Goal: Task Accomplishment & Management: Manage account settings

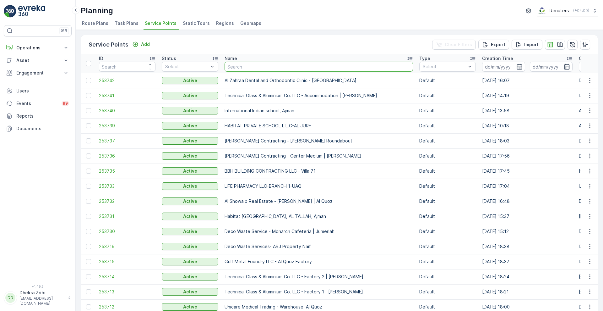
click at [251, 67] on input "text" at bounding box center [319, 67] width 188 height 10
type input "al huraiz"
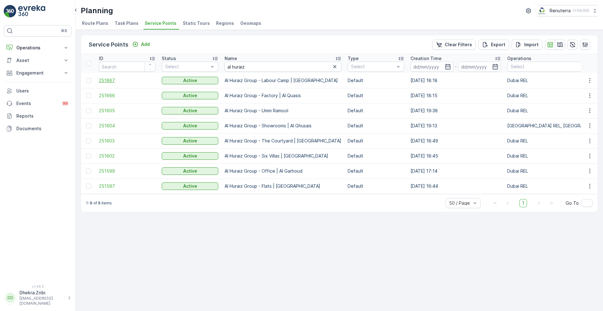
click at [104, 79] on span "251667" at bounding box center [127, 80] width 57 height 6
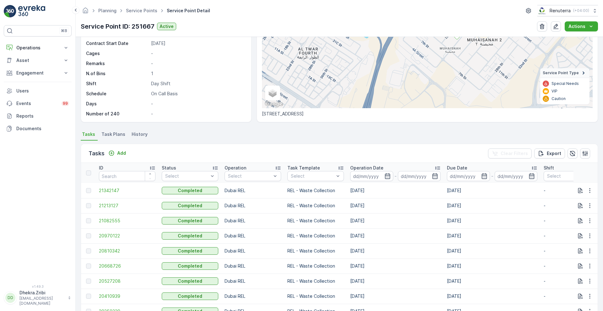
scroll to position [77, 0]
click at [115, 131] on span "Task Plans" at bounding box center [113, 134] width 24 height 6
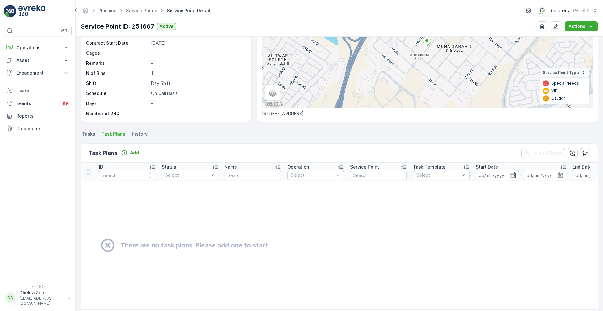
click at [89, 132] on span "Tasks" at bounding box center [88, 134] width 13 height 6
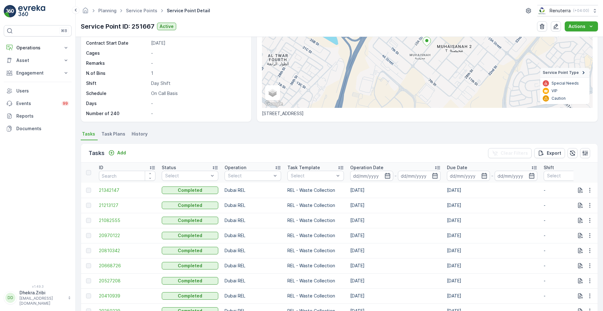
scroll to position [45, 0]
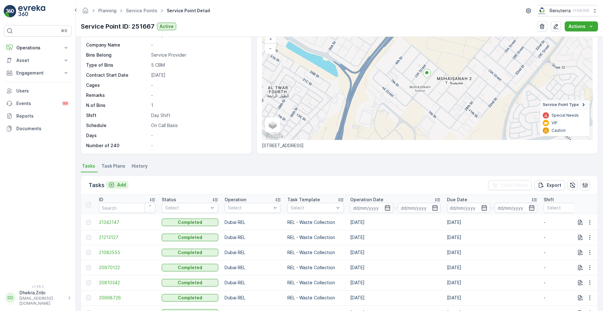
click at [122, 184] on p "Add" at bounding box center [121, 185] width 9 height 6
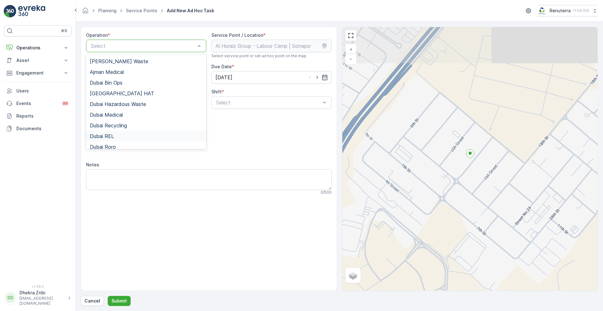
click at [109, 137] on span "Dubai REL" at bounding box center [102, 136] width 24 height 6
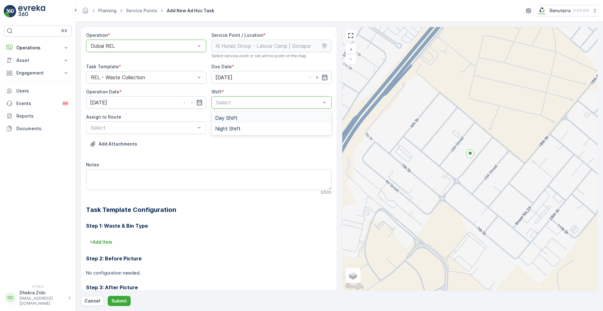
click at [222, 119] on span "Day Shift" at bounding box center [226, 118] width 22 height 6
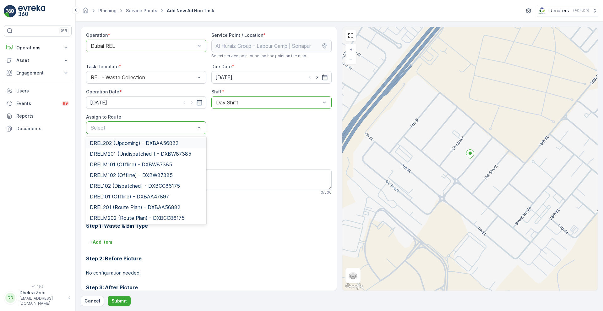
click at [132, 133] on div "Select" at bounding box center [146, 127] width 120 height 13
click at [113, 184] on span "DREL102 (Dispatched) - DXBCC86175" at bounding box center [135, 186] width 90 height 6
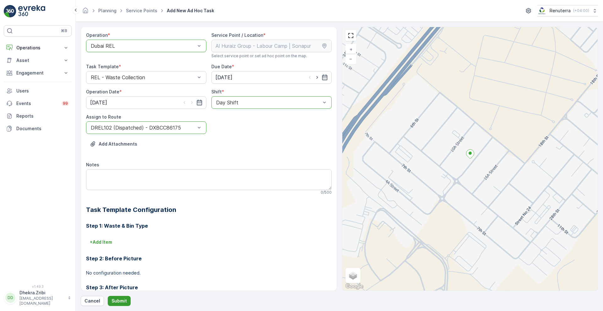
click at [121, 248] on p "Submit" at bounding box center [119, 301] width 15 height 6
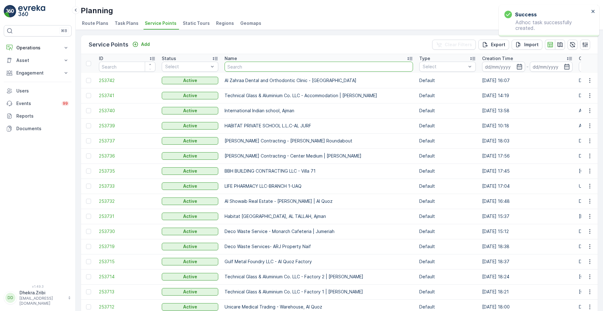
click at [274, 69] on input "text" at bounding box center [319, 67] width 188 height 10
type input "al hurai"
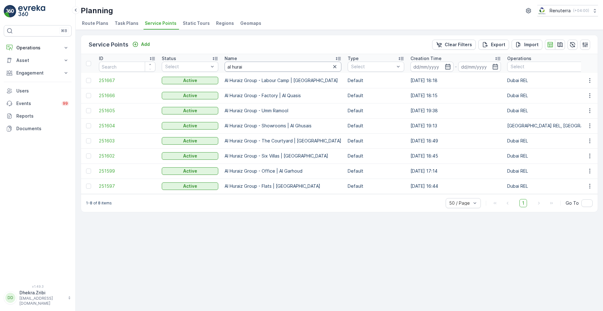
click at [249, 68] on input "al hurai" at bounding box center [283, 67] width 117 height 10
click at [107, 82] on span "251667" at bounding box center [127, 80] width 57 height 6
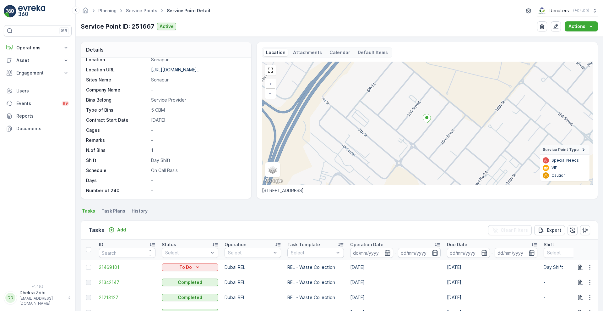
scroll to position [70, 0]
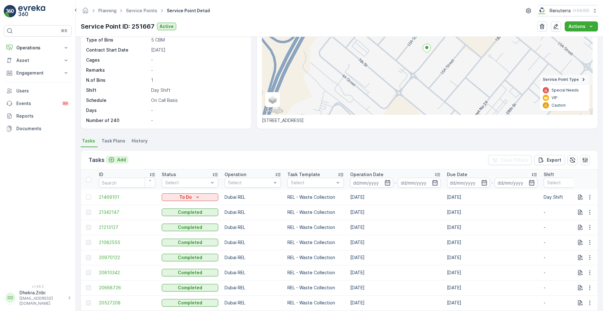
click at [118, 157] on p "Add" at bounding box center [121, 159] width 9 height 6
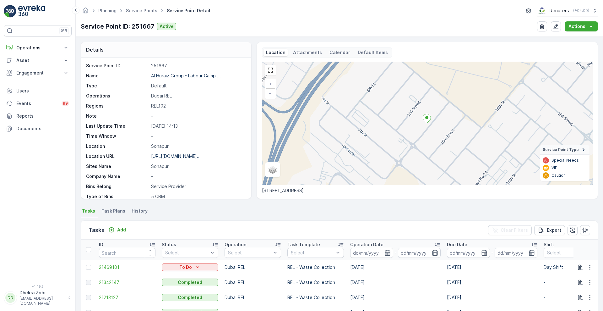
click at [114, 211] on span "Task Plans" at bounding box center [113, 211] width 24 height 6
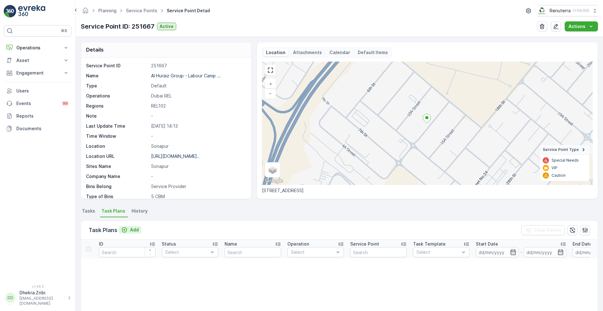
click at [134, 230] on p "Add" at bounding box center [134, 230] width 9 height 6
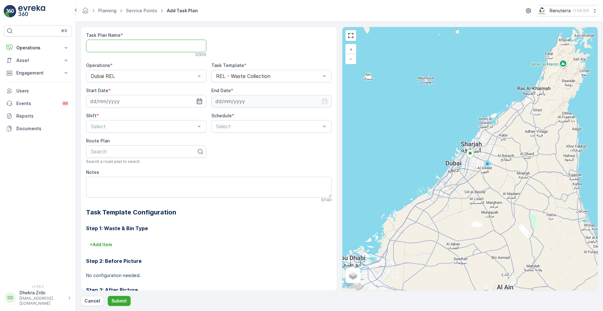
click at [126, 44] on Name "Task Plan Name" at bounding box center [146, 46] width 120 height 13
type Name "REL004"
click at [171, 106] on input at bounding box center [146, 101] width 120 height 13
click at [110, 165] on div "15" at bounding box center [108, 166] width 10 height 10
type input "[DATE]"
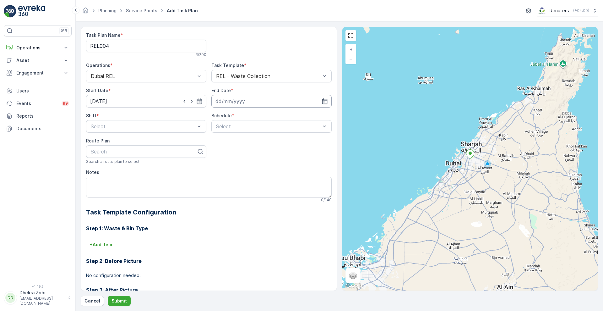
click at [228, 99] on input at bounding box center [271, 101] width 120 height 13
drag, startPoint x: 228, startPoint y: 116, endPoint x: 238, endPoint y: 160, distance: 45.7
click at [238, 119] on div "September January February March April May June July August September October N…" at bounding box center [233, 116] width 31 height 6
click at [234, 174] on span "December" at bounding box center [233, 174] width 22 height 6
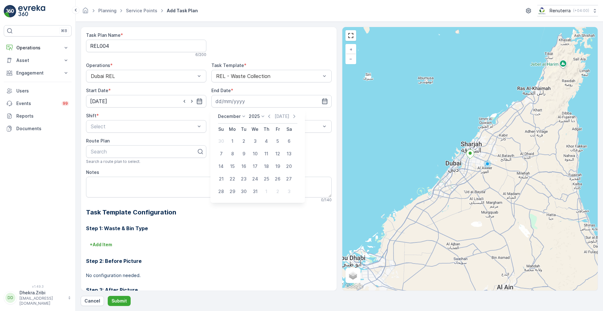
click at [234, 174] on div "22" at bounding box center [232, 179] width 10 height 10
drag, startPoint x: 246, startPoint y: 99, endPoint x: 222, endPoint y: 107, distance: 25.1
click at [222, 107] on input "22.12.2025" at bounding box center [271, 101] width 120 height 13
click at [261, 114] on icon at bounding box center [263, 116] width 6 height 6
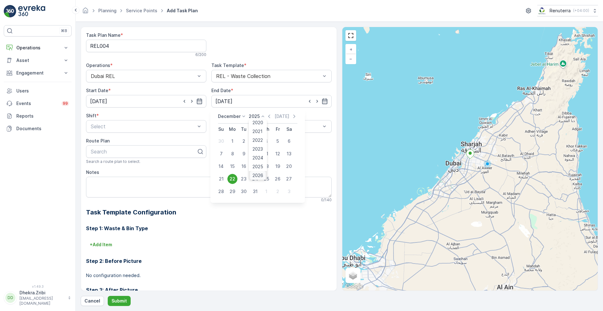
click at [261, 174] on span "2026" at bounding box center [258, 175] width 11 height 6
click at [265, 191] on div "31" at bounding box center [266, 191] width 10 height 10
type input "[DATE]"
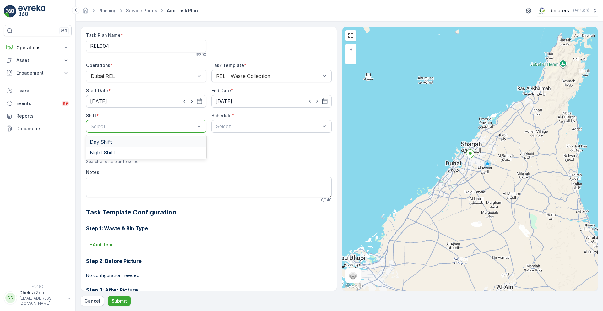
click at [126, 144] on div "Day Shift" at bounding box center [146, 142] width 113 height 6
click at [227, 150] on span "Weekly" at bounding box center [223, 153] width 16 height 6
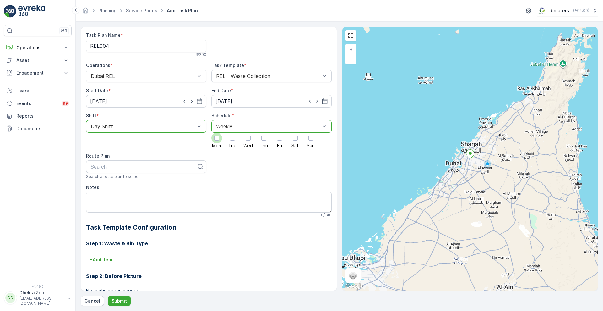
click at [217, 137] on div at bounding box center [216, 137] width 5 height 5
click at [217, 133] on input "Mon" at bounding box center [217, 133] width 0 height 0
type input "rel102"
click at [134, 181] on div "DREL102" at bounding box center [146, 182] width 113 height 6
click at [118, 248] on p "Submit" at bounding box center [119, 301] width 15 height 6
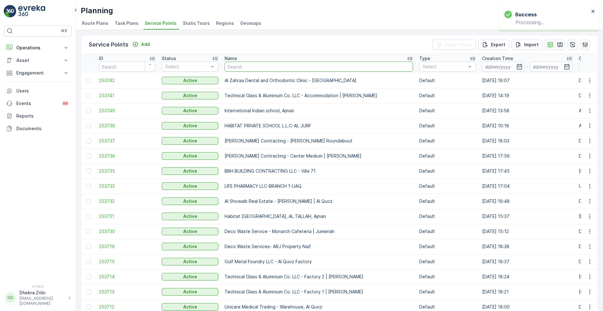
click at [256, 63] on input "text" at bounding box center [319, 67] width 188 height 10
type input "al hurai"
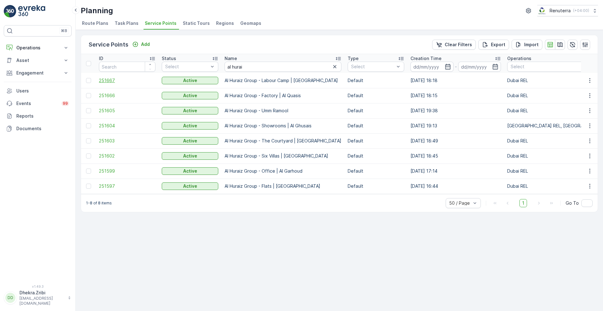
click at [106, 80] on span "251667" at bounding box center [127, 80] width 57 height 6
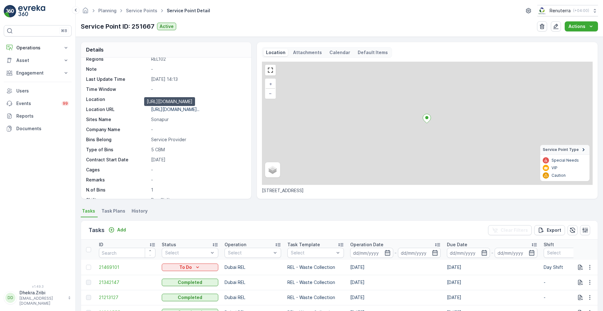
scroll to position [48, 0]
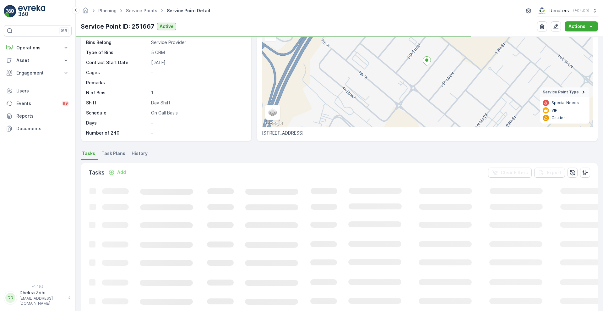
scroll to position [58, 0]
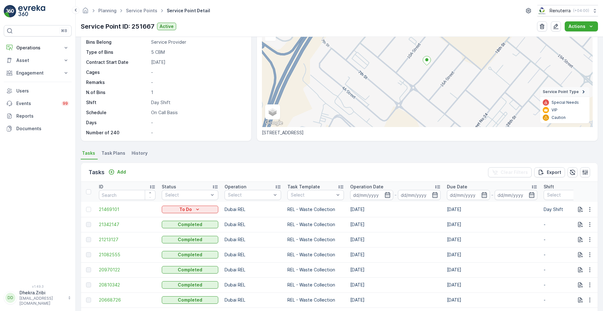
click at [114, 154] on span "Task Plans" at bounding box center [113, 153] width 24 height 6
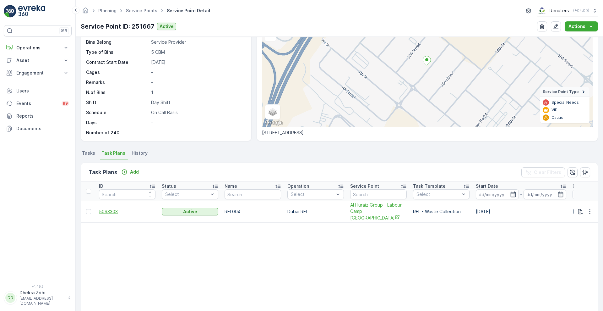
click at [111, 210] on span "5093303" at bounding box center [127, 211] width 57 height 6
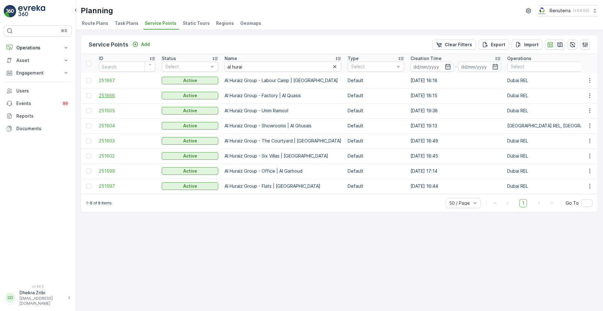
click at [107, 94] on span "251666" at bounding box center [127, 95] width 57 height 6
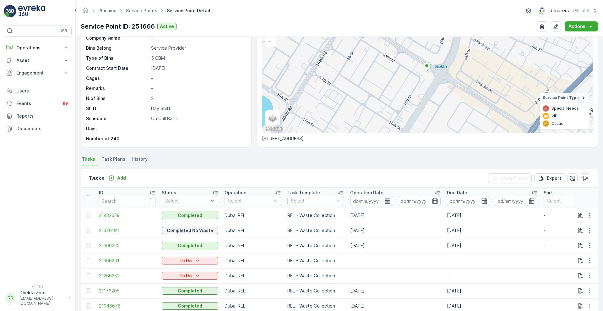
scroll to position [51, 0]
click at [116, 163] on li "Task Plans" at bounding box center [114, 160] width 28 height 11
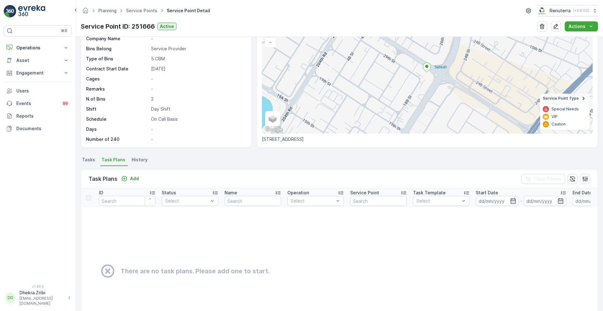
click at [87, 160] on span "Tasks" at bounding box center [88, 159] width 13 height 6
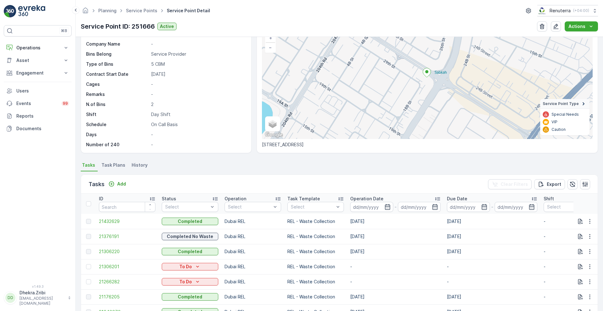
scroll to position [49, 0]
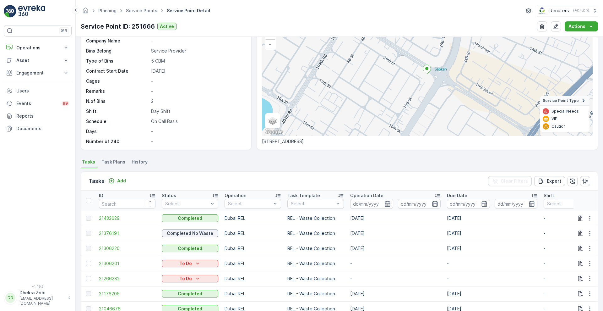
click at [342, 159] on ul "Tasks Task Plans History" at bounding box center [339, 162] width 517 height 11
click at [106, 160] on span "Task Plans" at bounding box center [113, 162] width 24 height 6
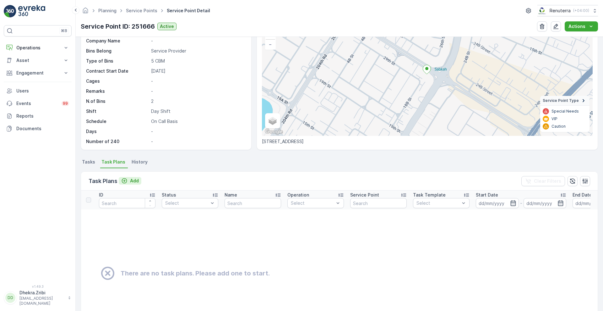
click at [138, 183] on p "Add" at bounding box center [134, 181] width 9 height 6
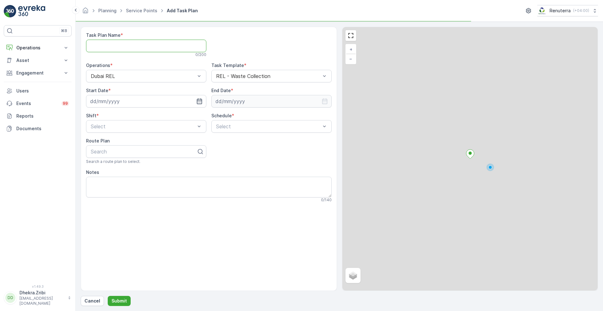
click at [129, 43] on Name "Task Plan Name" at bounding box center [146, 46] width 120 height 13
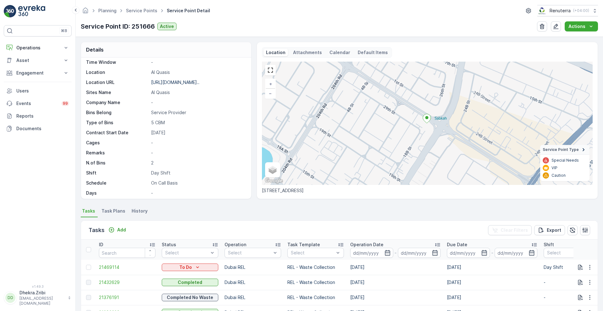
scroll to position [86, 0]
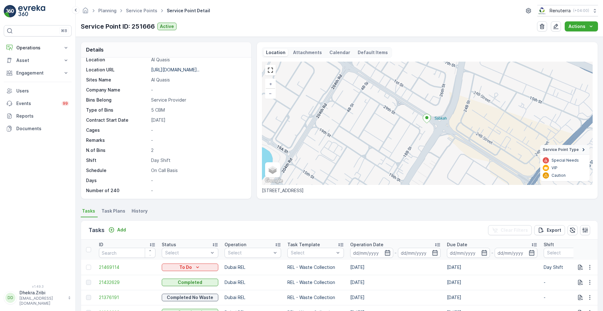
click at [114, 209] on span "Task Plans" at bounding box center [113, 211] width 24 height 6
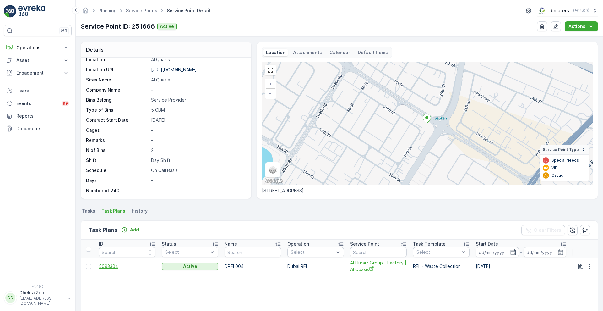
click at [115, 264] on span "5093304" at bounding box center [127, 266] width 57 height 6
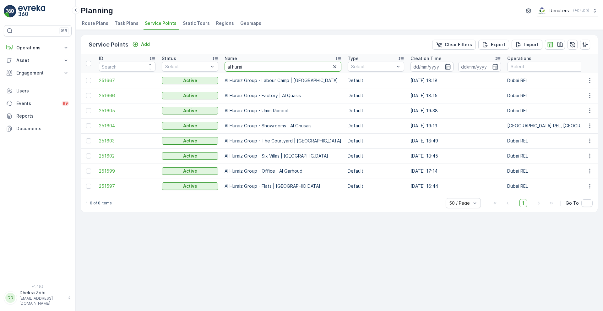
click at [255, 67] on input "al hurai" at bounding box center [283, 67] width 117 height 10
type input "a"
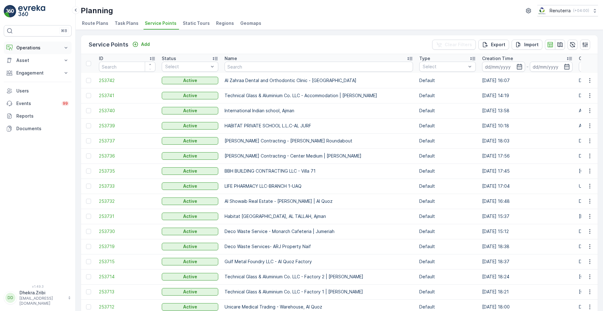
click at [25, 44] on button "Operations" at bounding box center [38, 47] width 68 height 13
click at [27, 64] on p "Planning" at bounding box center [25, 67] width 18 height 6
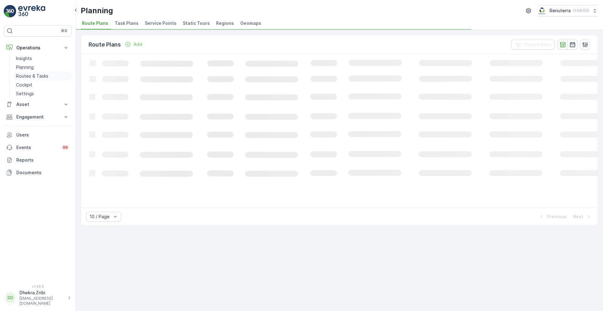
click at [39, 76] on p "Routes & Tasks" at bounding box center [32, 76] width 32 height 6
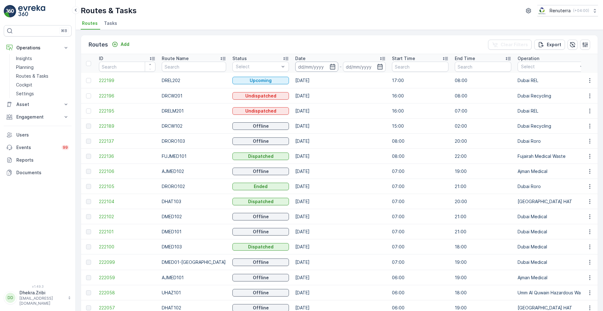
click at [321, 68] on input at bounding box center [316, 67] width 43 height 10
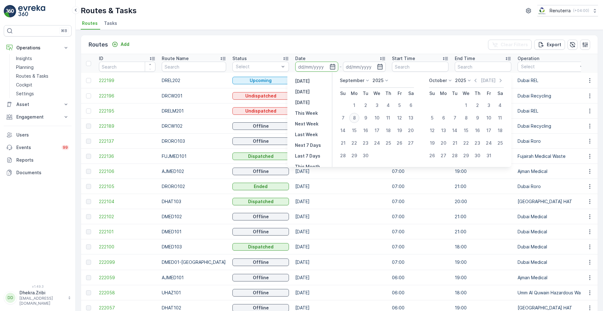
click at [355, 117] on div "8" at bounding box center [354, 118] width 10 height 10
type input "[DATE]"
click at [355, 117] on div "8" at bounding box center [354, 118] width 10 height 10
type input "[DATE]"
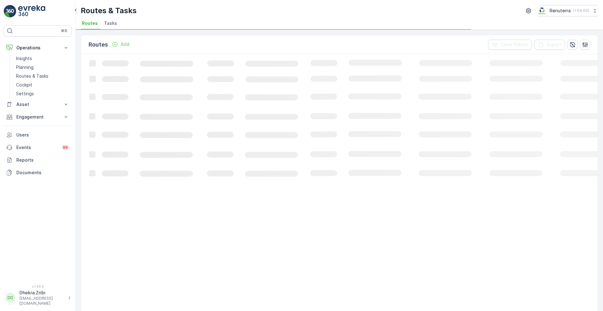
click at [301, 17] on div "Routes & Tasks Renuterra ( +04:00 ) Routes Tasks" at bounding box center [339, 15] width 527 height 30
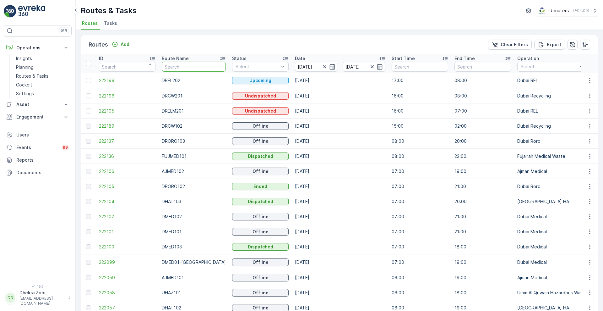
click at [176, 67] on input "text" at bounding box center [194, 67] width 64 height 10
type input "hat"
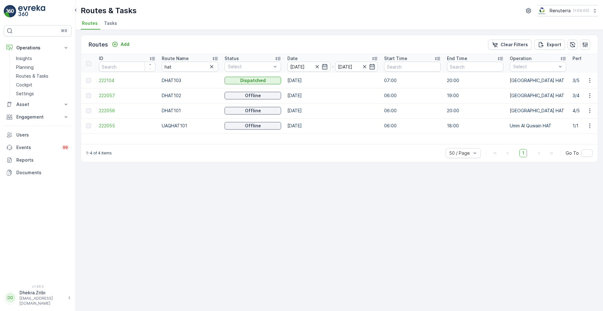
click at [216, 57] on icon at bounding box center [215, 58] width 5 height 3
click at [103, 80] on span "222056" at bounding box center [127, 80] width 57 height 6
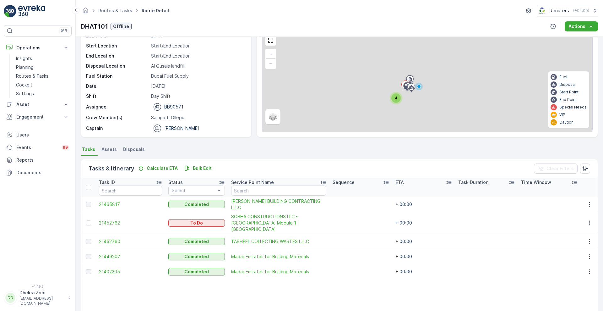
scroll to position [32, 0]
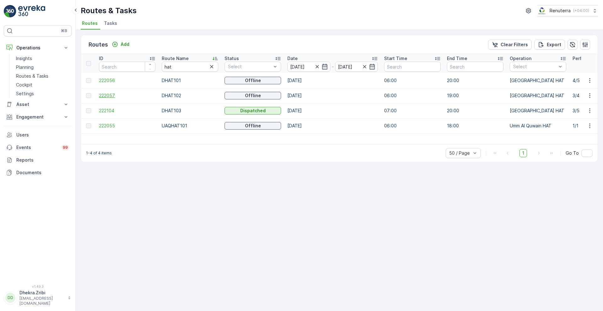
click at [107, 94] on span "222057" at bounding box center [127, 95] width 57 height 6
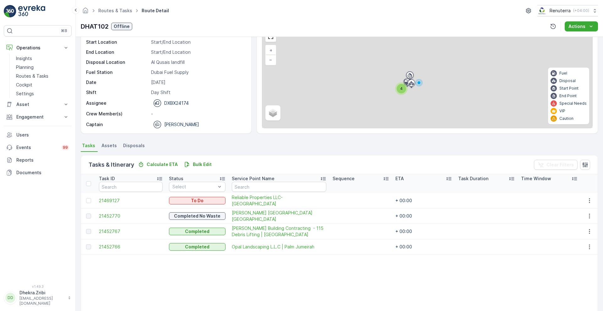
scroll to position [36, 0]
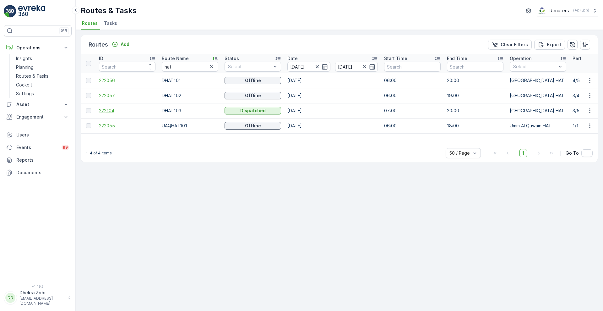
click at [102, 110] on span "222104" at bounding box center [127, 110] width 57 height 6
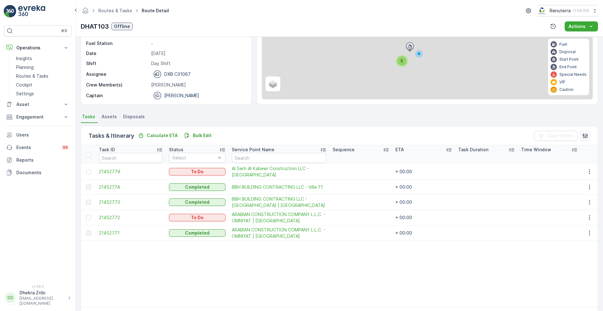
scroll to position [64, 0]
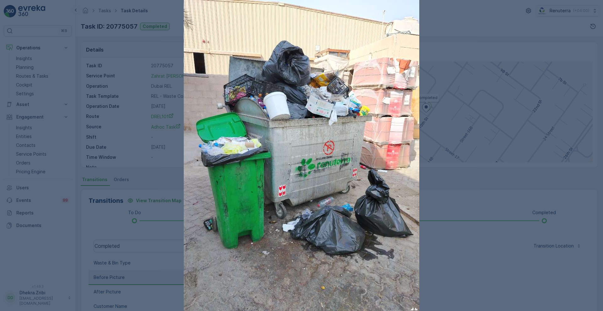
scroll to position [8, 0]
click at [138, 47] on div at bounding box center [301, 155] width 603 height 311
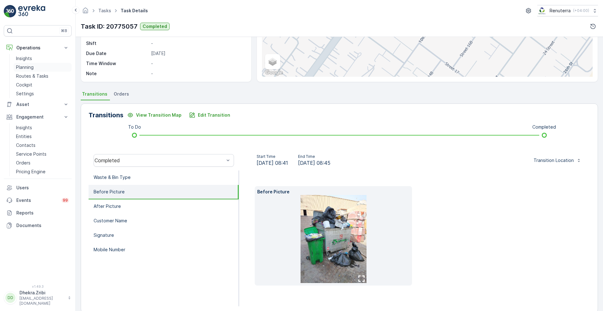
click at [30, 69] on p "Planning" at bounding box center [25, 67] width 18 height 6
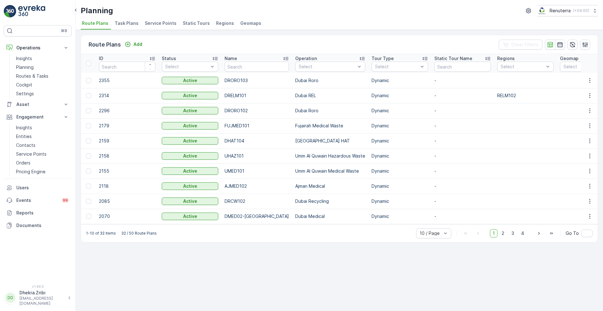
click at [161, 23] on span "Service Points" at bounding box center [161, 23] width 32 height 6
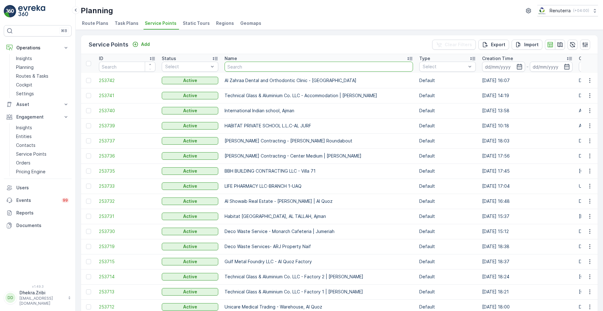
click at [249, 69] on input "text" at bounding box center [319, 67] width 188 height 10
type input "sweet"
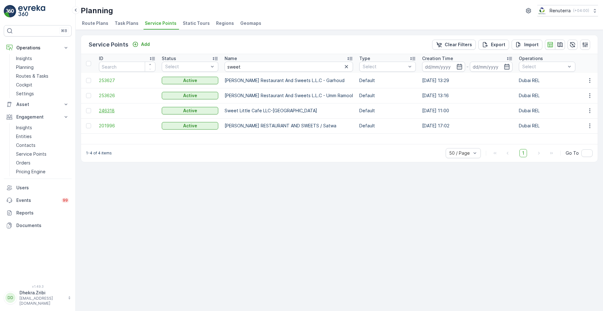
click at [106, 110] on span "246318" at bounding box center [127, 110] width 57 height 6
click at [251, 69] on input "sweet" at bounding box center [289, 67] width 128 height 10
type input "deli"
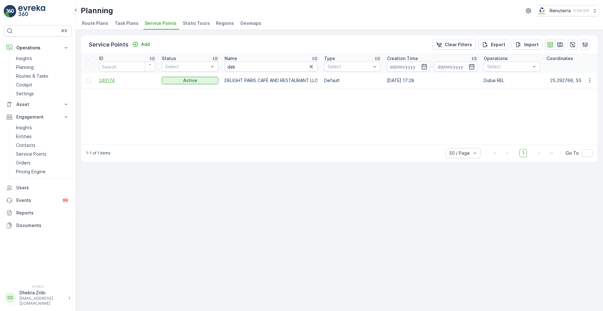
click at [111, 82] on span "249174" at bounding box center [127, 80] width 57 height 6
click at [241, 64] on input "deli" at bounding box center [271, 67] width 93 height 10
type input "sweet"
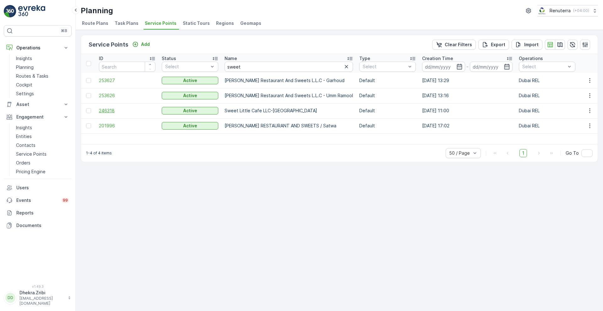
click at [108, 110] on span "246318" at bounding box center [127, 110] width 57 height 6
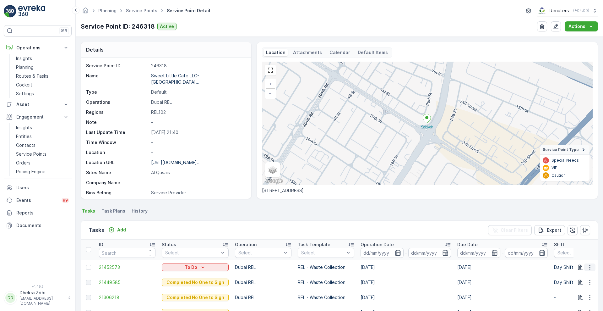
click at [593, 269] on button "button" at bounding box center [589, 267] width 11 height 8
click at [571, 236] on span "Change Route" at bounding box center [574, 237] width 30 height 6
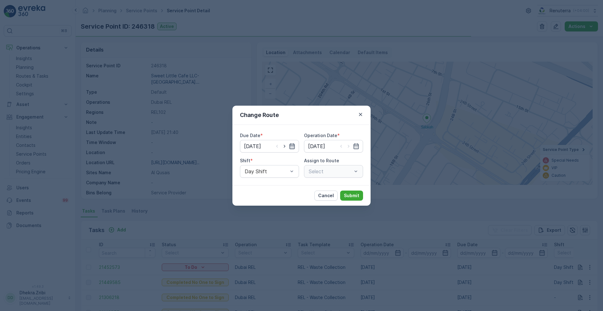
type input "[DATE]"
click at [286, 147] on icon "button" at bounding box center [284, 146] width 6 height 6
type input "09.09.2025"
click at [348, 146] on icon "button" at bounding box center [349, 146] width 6 height 6
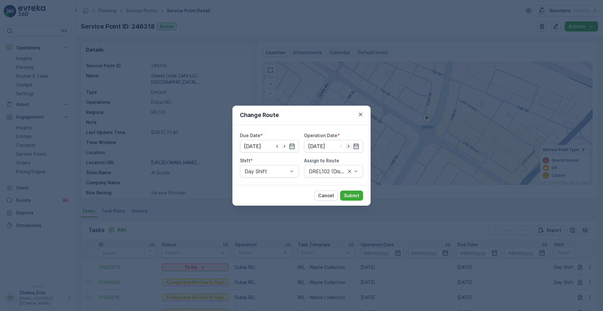
type input "09.09.2025"
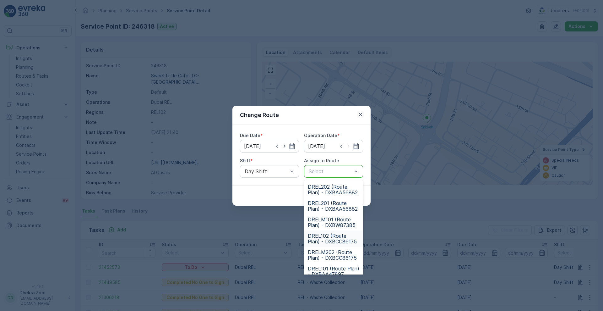
click at [325, 236] on span "DREL102 (Route Plan) - DXBCC86175" at bounding box center [334, 238] width 52 height 11
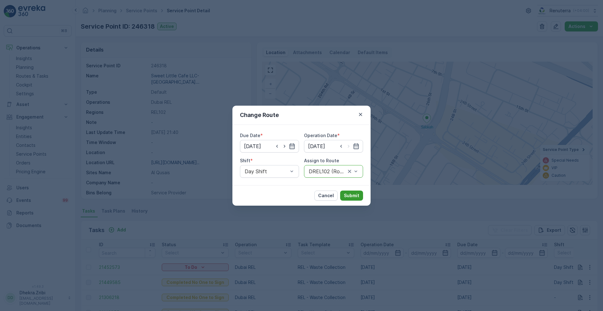
click at [356, 193] on p "Submit" at bounding box center [351, 195] width 15 height 6
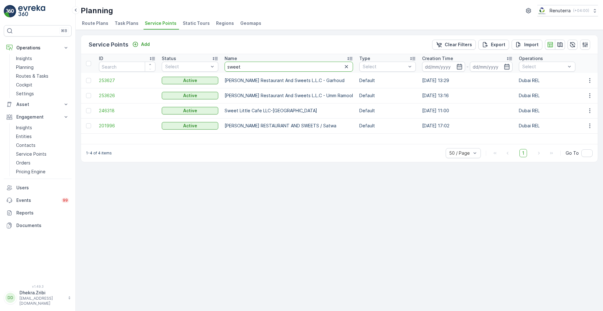
click at [244, 69] on input "sweet" at bounding box center [289, 67] width 128 height 10
type input "al hura"
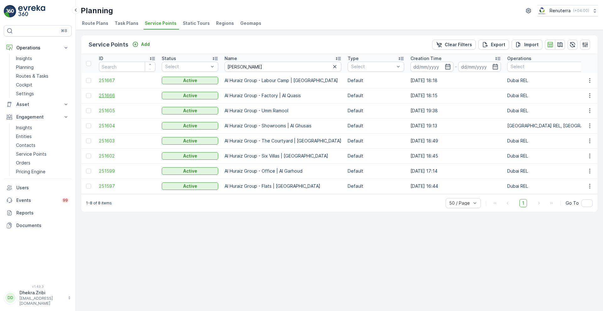
click at [111, 96] on span "251666" at bounding box center [127, 95] width 57 height 6
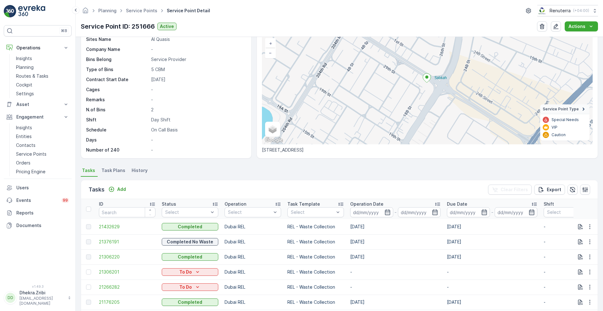
scroll to position [41, 0]
click at [108, 168] on span "Task Plans" at bounding box center [113, 170] width 24 height 6
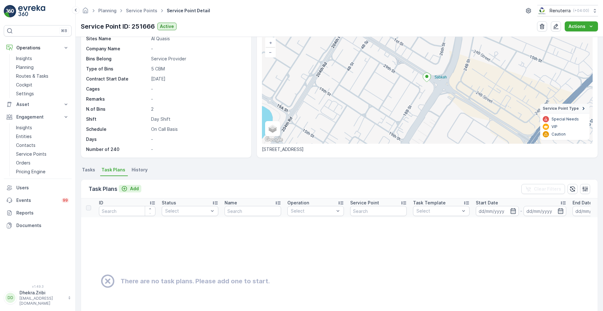
click at [138, 188] on p "Add" at bounding box center [134, 188] width 9 height 6
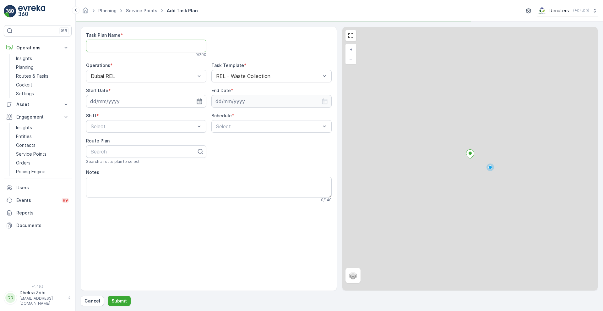
click at [125, 43] on Name "Task Plan Name" at bounding box center [146, 46] width 120 height 13
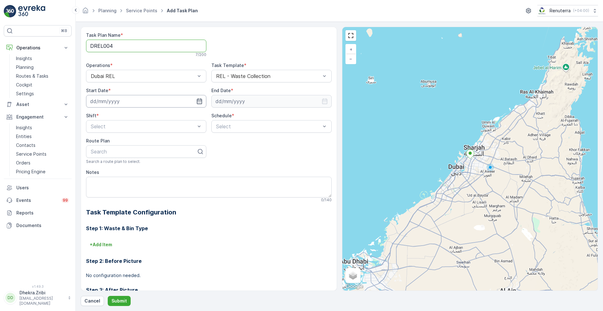
type Name "DREL004"
click at [193, 102] on input at bounding box center [146, 101] width 120 height 13
click at [162, 152] on div "13" at bounding box center [165, 154] width 10 height 10
type input "[DATE]"
click at [255, 97] on input at bounding box center [271, 101] width 120 height 13
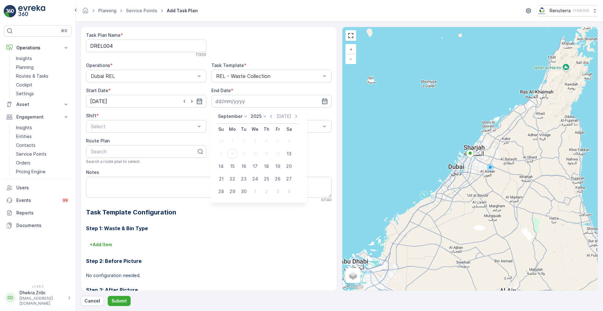
click at [233, 116] on p "September" at bounding box center [230, 116] width 25 height 6
click at [231, 171] on span "December" at bounding box center [233, 174] width 22 height 6
drag, startPoint x: 259, startPoint y: 116, endPoint x: 261, endPoint y: 153, distance: 37.7
click at [261, 119] on div "2025 2020 2021 2022 2023 2024 2025 2026 2027 2028 2029 2030" at bounding box center [257, 116] width 17 height 6
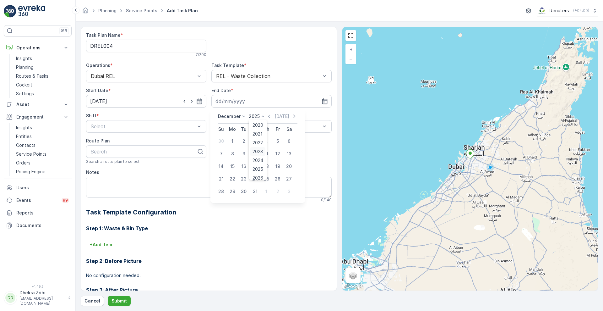
scroll to position [39, 0]
click at [260, 137] on span "2026" at bounding box center [258, 139] width 11 height 6
click at [266, 191] on div "31" at bounding box center [266, 191] width 10 height 10
type input "[DATE]"
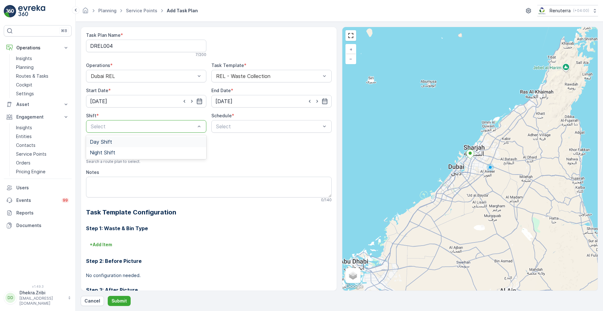
click at [114, 140] on div "Day Shift" at bounding box center [146, 142] width 113 height 6
click at [227, 145] on div "Daily" at bounding box center [271, 141] width 120 height 11
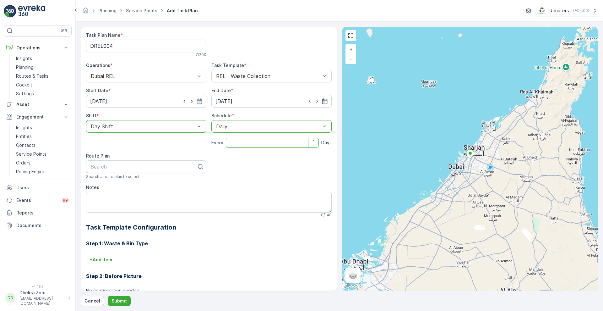
click at [238, 142] on input "number" at bounding box center [272, 143] width 93 height 10
click at [243, 128] on div at bounding box center [269, 126] width 106 height 6
click at [227, 153] on span "Weekly" at bounding box center [223, 153] width 16 height 6
click at [294, 140] on div at bounding box center [295, 137] width 5 height 5
click at [295, 133] on input "Sat" at bounding box center [295, 133] width 0 height 0
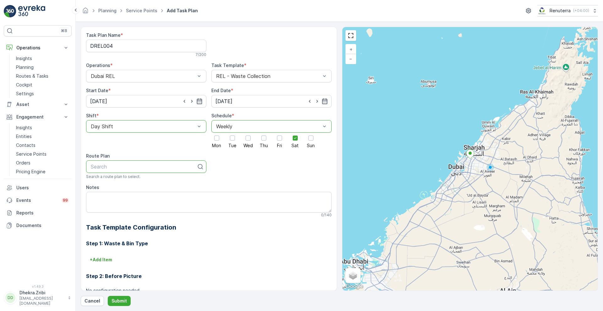
click at [175, 168] on div at bounding box center [143, 167] width 107 height 6
type input "102"
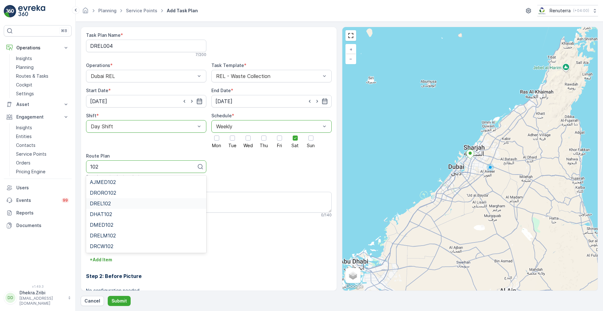
click at [110, 203] on span "DREL102" at bounding box center [100, 203] width 21 height 6
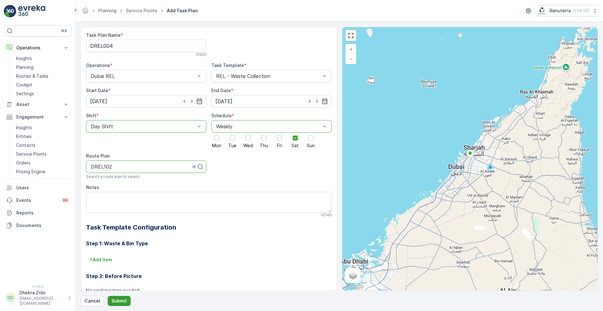
click at [120, 300] on p "Submit" at bounding box center [119, 301] width 15 height 6
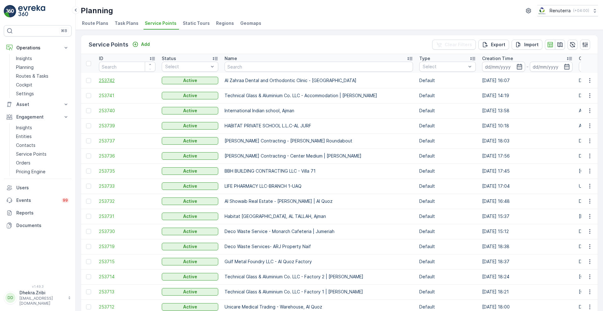
click at [108, 80] on span "253742" at bounding box center [127, 80] width 57 height 6
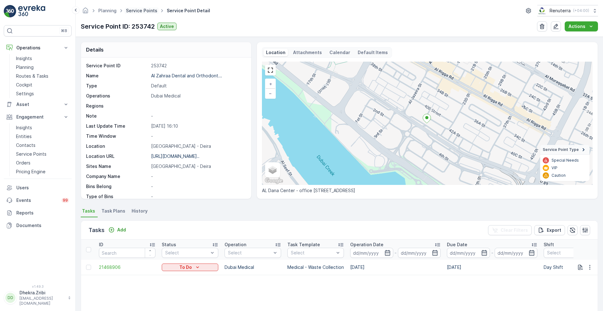
click at [145, 8] on link "Service Points" at bounding box center [141, 10] width 31 height 5
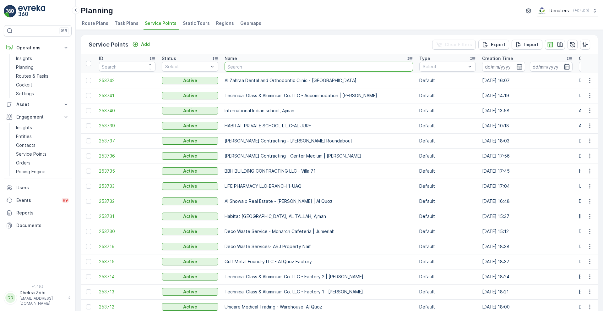
click at [243, 64] on input "text" at bounding box center [319, 67] width 188 height 10
type input "naif"
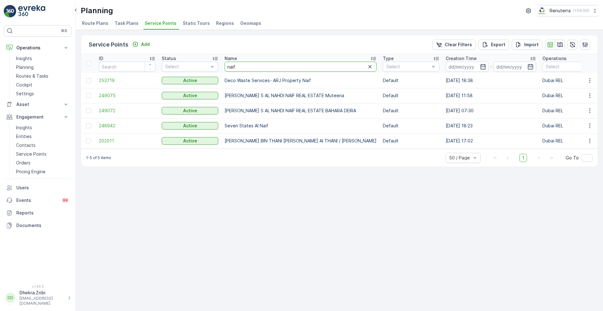
click at [249, 68] on input "naif" at bounding box center [301, 67] width 152 height 10
type input "reliable"
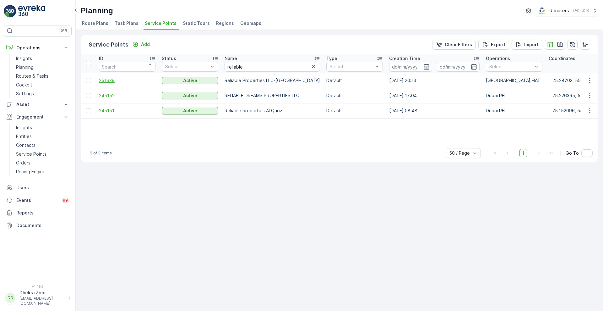
click at [107, 78] on span "251639" at bounding box center [127, 80] width 57 height 6
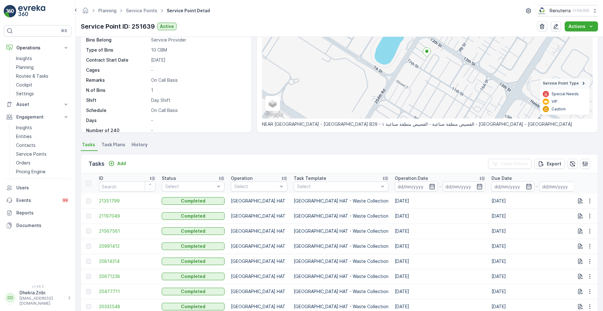
scroll to position [67, 0]
click at [122, 164] on p "Add" at bounding box center [121, 162] width 9 height 6
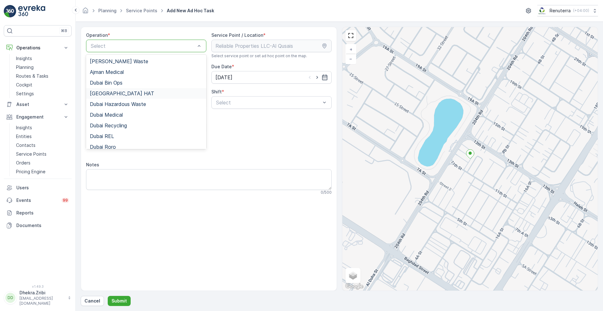
click at [108, 92] on span "[GEOGRAPHIC_DATA] HAT" at bounding box center [122, 93] width 64 height 6
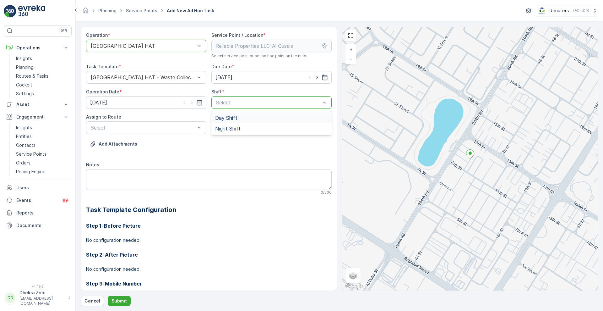
click at [228, 119] on span "Day Shift" at bounding box center [226, 118] width 22 height 6
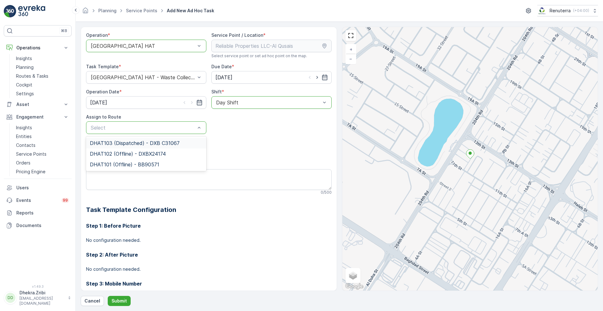
click at [131, 131] on div "Select" at bounding box center [146, 127] width 120 height 13
click at [128, 149] on div "DHAT102 (Offline) - DXBX24174" at bounding box center [146, 153] width 120 height 11
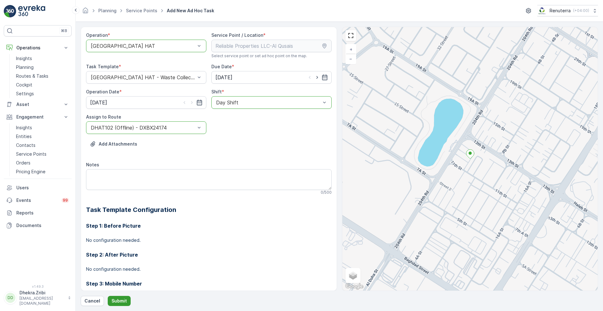
click at [123, 299] on p "Submit" at bounding box center [119, 301] width 15 height 6
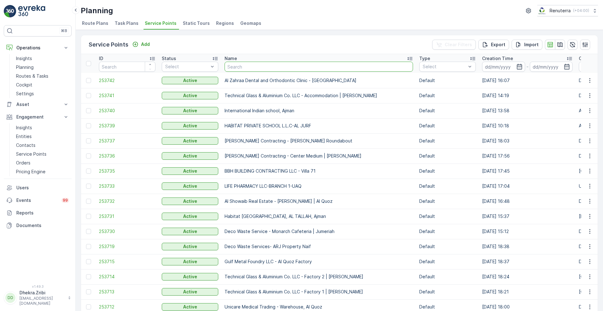
click at [256, 64] on input "text" at bounding box center [319, 67] width 188 height 10
type input "reliable"
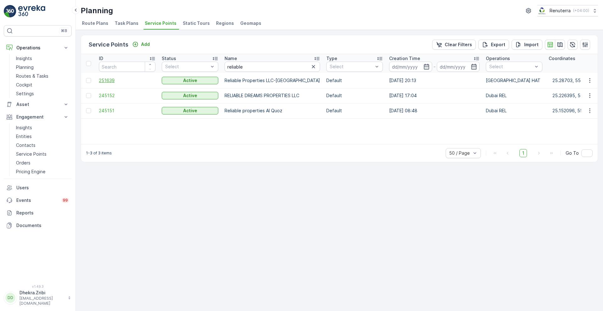
click at [106, 79] on span "251639" at bounding box center [127, 80] width 57 height 6
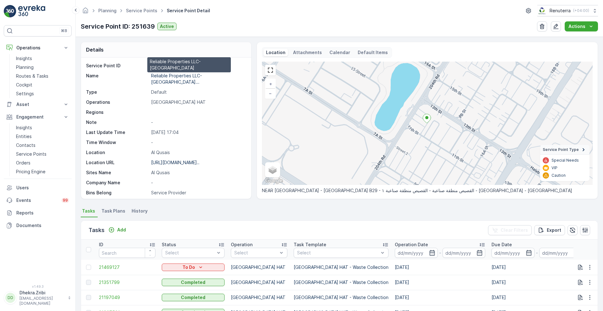
click at [187, 74] on p "Reliable Properties LLC-Al Qus..." at bounding box center [176, 79] width 51 height 12
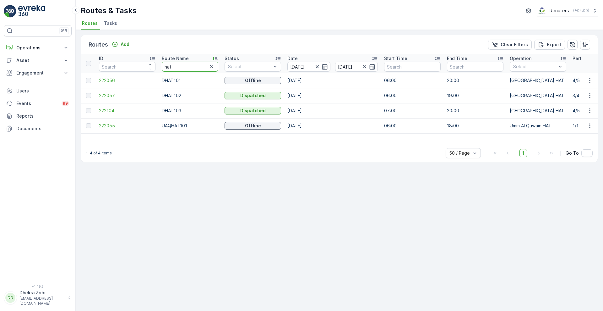
click at [183, 65] on input "hat" at bounding box center [190, 67] width 57 height 10
type input "rel"
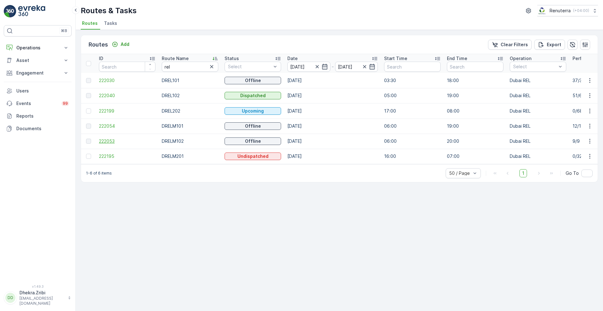
click at [110, 140] on span "222053" at bounding box center [127, 141] width 57 height 6
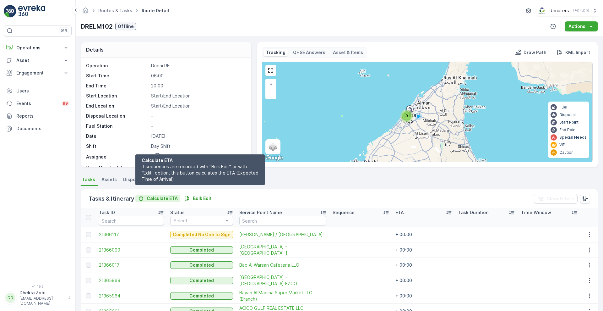
scroll to position [93, 0]
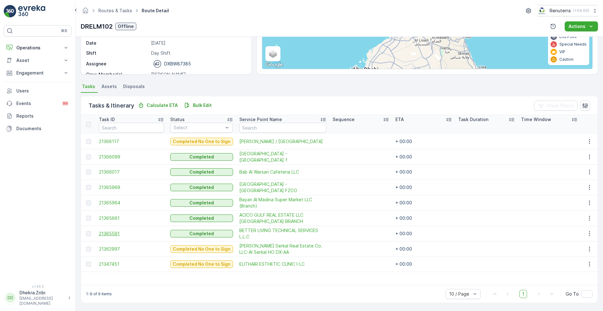
click at [110, 232] on span "21365591" at bounding box center [131, 233] width 65 height 6
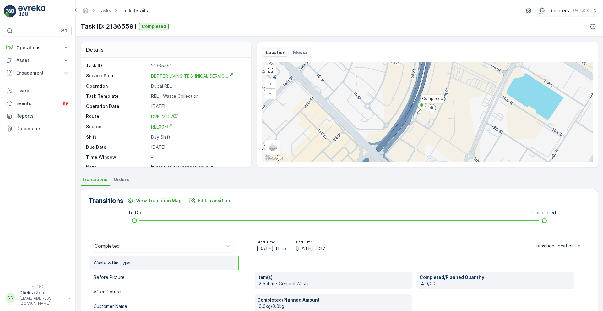
scroll to position [85, 0]
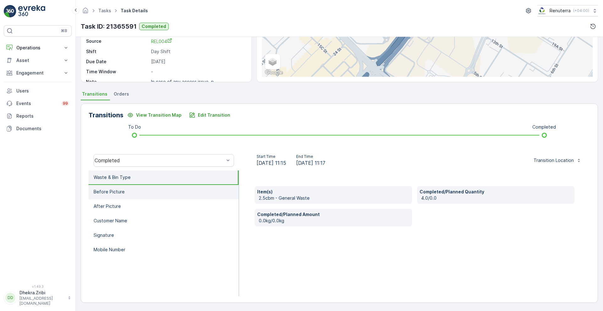
click at [118, 189] on p "Before Picture" at bounding box center [109, 191] width 31 height 6
